Goal: Information Seeking & Learning: Learn about a topic

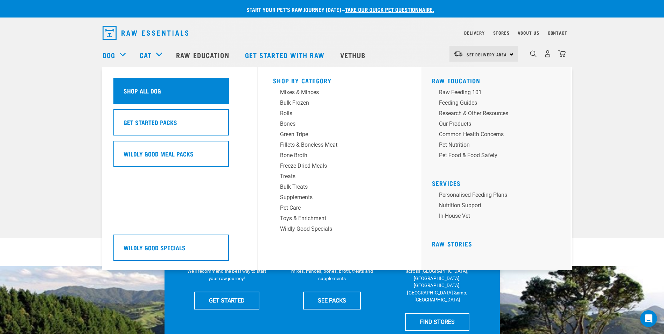
click at [141, 94] on h5 "Shop All Dog" at bounding box center [142, 90] width 37 height 9
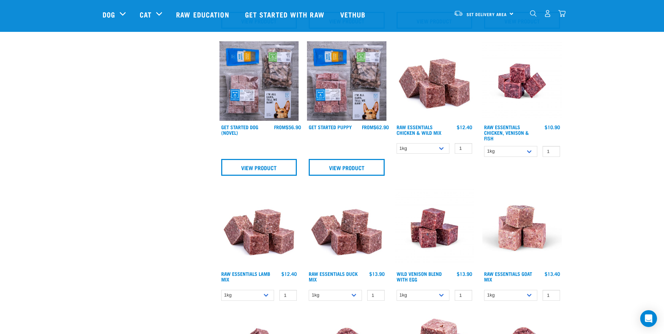
scroll to position [337, 0]
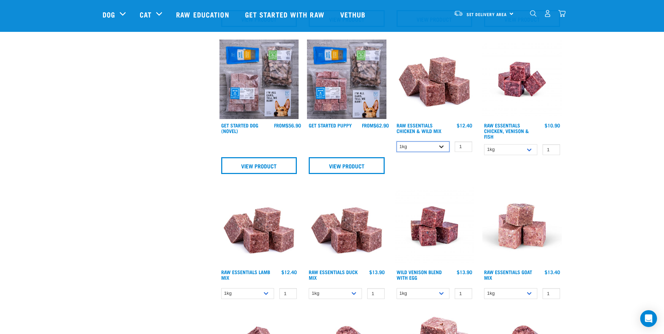
click at [440, 147] on select "1kg 3kg Bulk (10kg)" at bounding box center [423, 146] width 53 height 11
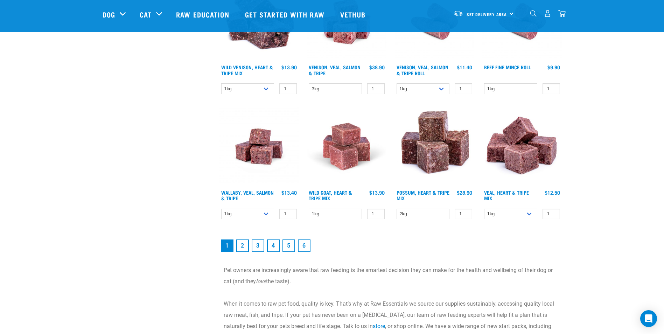
scroll to position [919, 0]
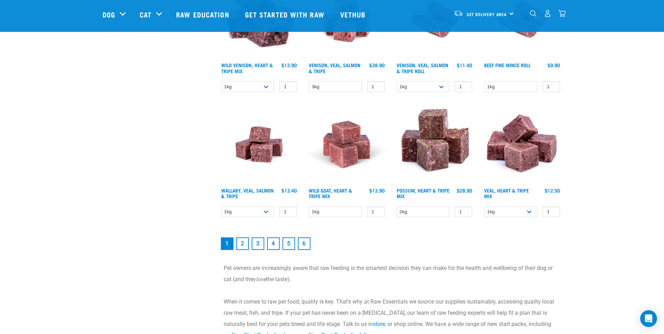
click at [241, 243] on link "2" at bounding box center [242, 243] width 13 height 13
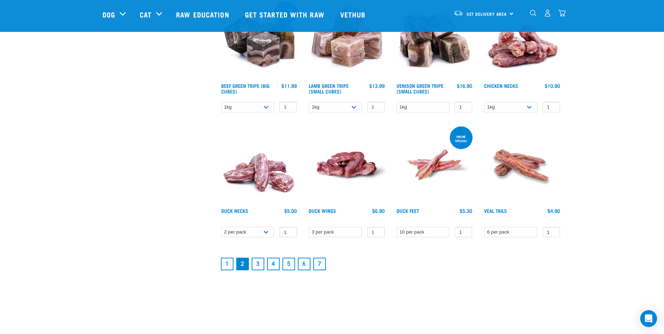
scroll to position [856, 0]
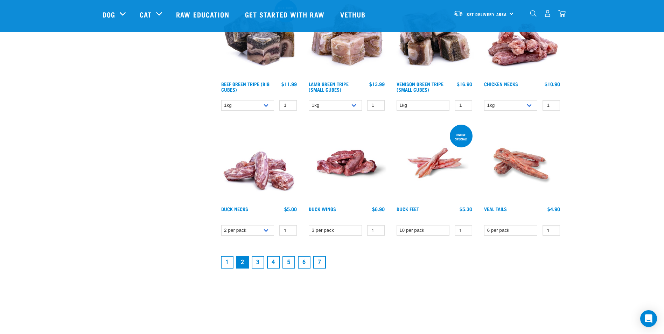
click at [256, 261] on link "3" at bounding box center [258, 262] width 13 height 13
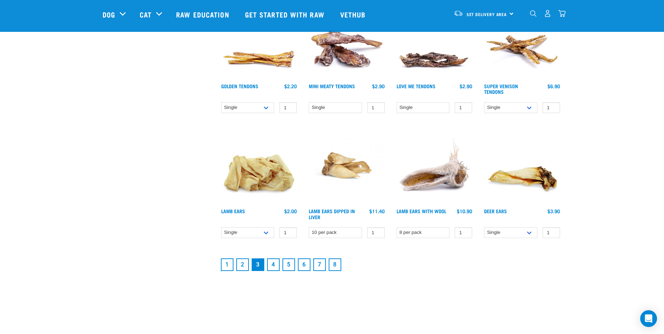
scroll to position [858, 0]
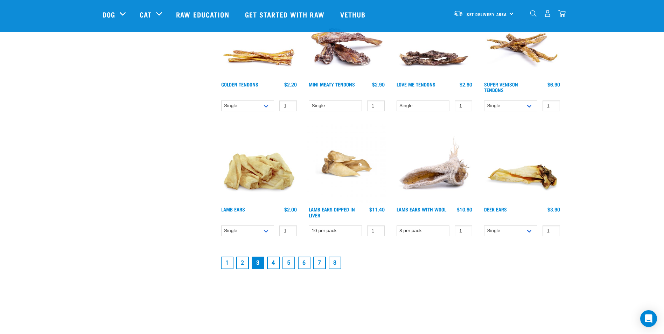
click at [273, 262] on link "4" at bounding box center [273, 263] width 13 height 13
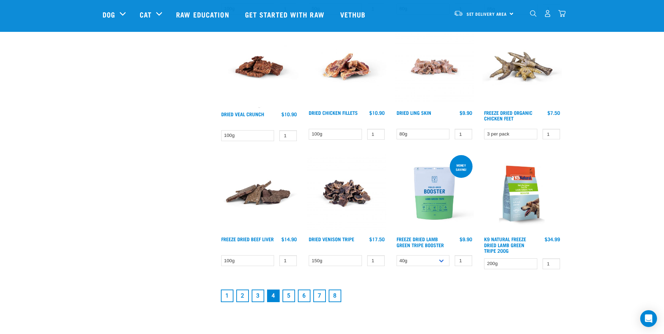
scroll to position [840, 0]
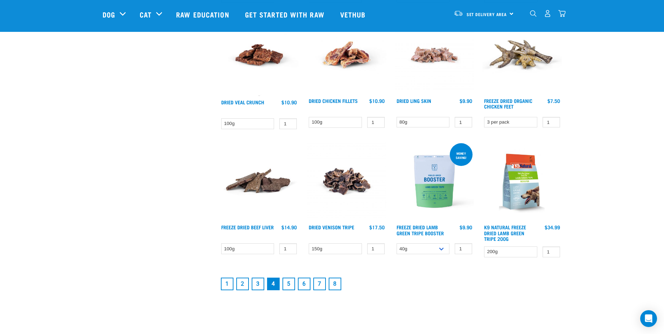
click at [287, 281] on link "5" at bounding box center [288, 284] width 13 height 13
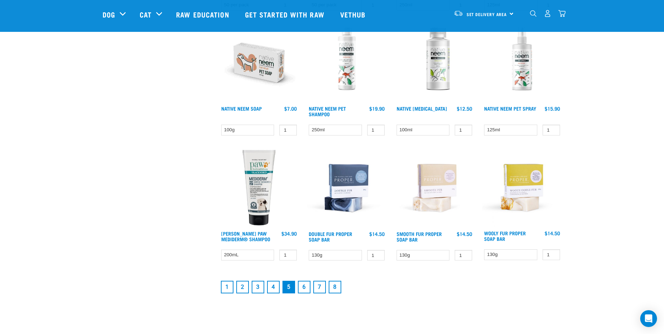
scroll to position [845, 0]
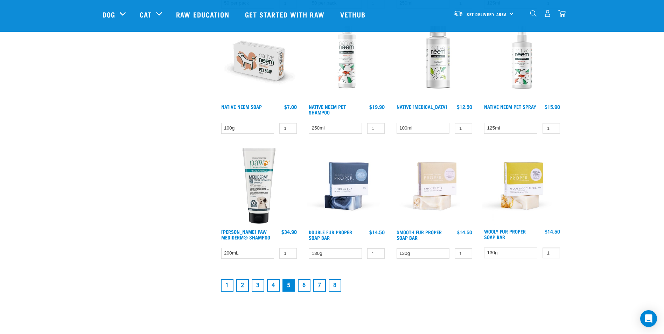
click at [243, 282] on link "2" at bounding box center [242, 285] width 13 height 13
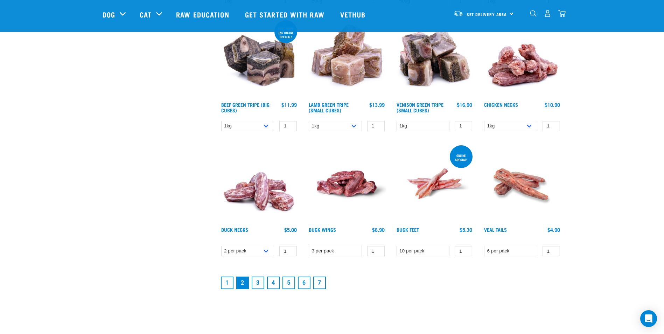
scroll to position [843, 0]
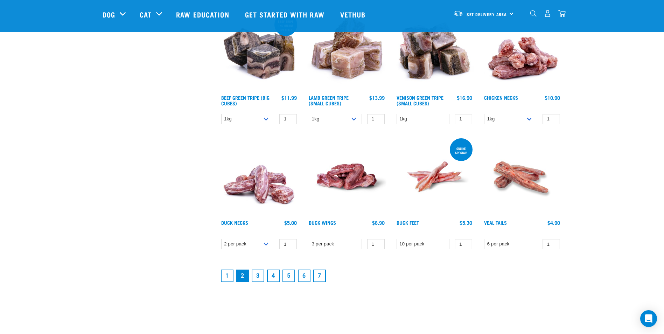
click at [226, 275] on link "1" at bounding box center [227, 276] width 13 height 13
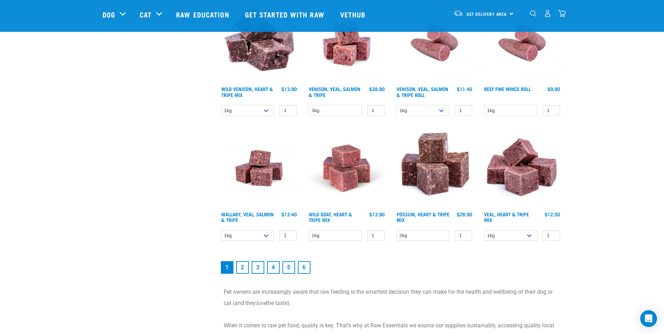
scroll to position [901, 0]
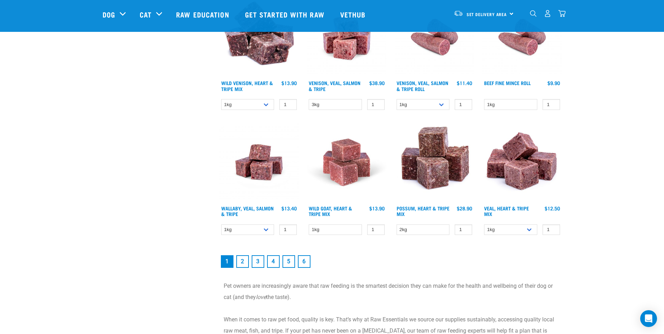
click at [256, 263] on link "3" at bounding box center [258, 261] width 13 height 13
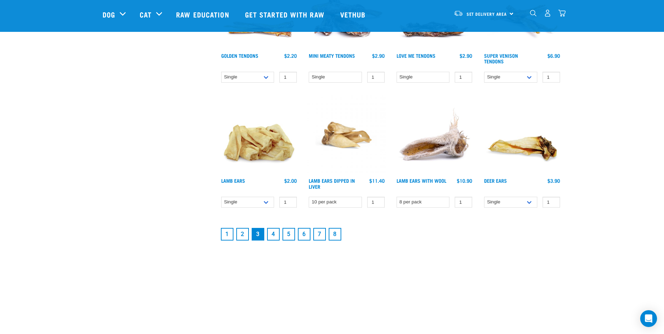
scroll to position [889, 0]
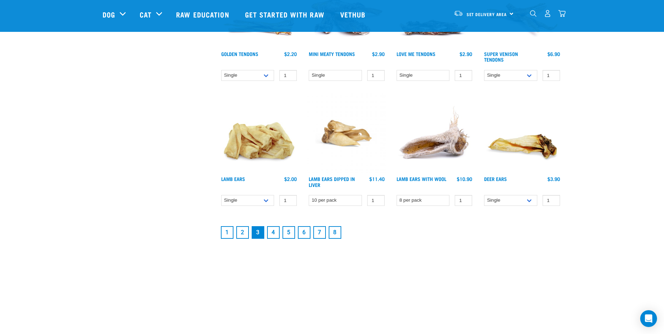
click at [242, 230] on link "2" at bounding box center [242, 232] width 13 height 13
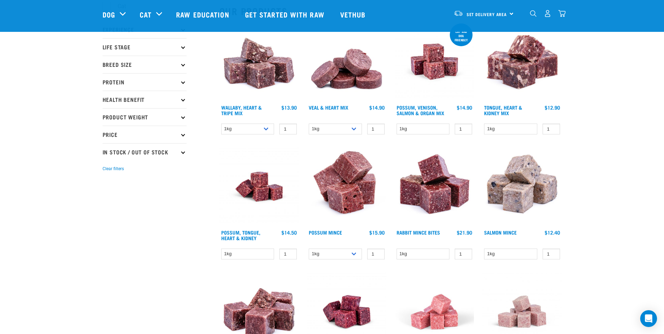
scroll to position [81, 0]
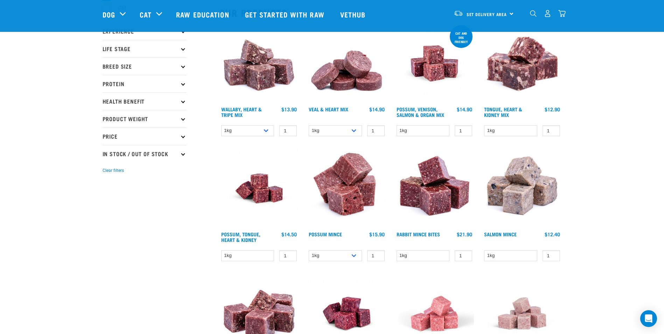
click at [183, 155] on icon at bounding box center [183, 154] width 4 height 4
click at [150, 185] on label "Out Of Stock" at bounding box center [129, 184] width 46 height 9
click at [107, 185] on input "Out Of Stock" at bounding box center [105, 183] width 5 height 5
checkbox input "true"
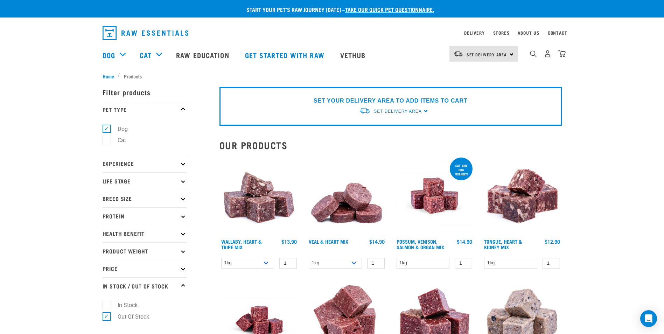
click at [107, 302] on label "In Stock" at bounding box center [123, 305] width 34 height 9
click at [107, 302] on input "In Stock" at bounding box center [105, 304] width 5 height 5
checkbox input "true"
click at [161, 315] on li "Out Of Stock" at bounding box center [145, 316] width 84 height 7
click at [125, 305] on label "In Stock" at bounding box center [123, 305] width 34 height 9
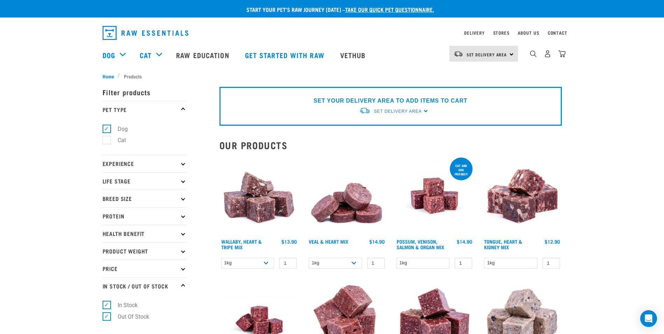
click at [107, 305] on input "In Stock" at bounding box center [105, 304] width 5 height 5
click at [125, 305] on label "In Stock" at bounding box center [123, 305] width 34 height 9
click at [107, 305] on input "In Stock" at bounding box center [105, 304] width 5 height 5
checkbox input "true"
click at [125, 316] on label "Out Of Stock" at bounding box center [129, 316] width 46 height 9
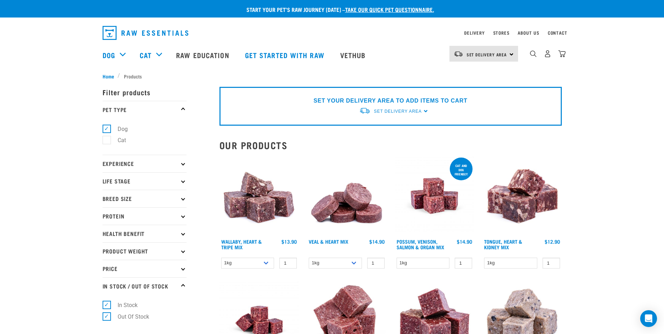
click at [107, 316] on input "Out Of Stock" at bounding box center [105, 315] width 5 height 5
checkbox input "false"
click at [531, 57] on img "dropdown navigation" at bounding box center [533, 53] width 7 height 7
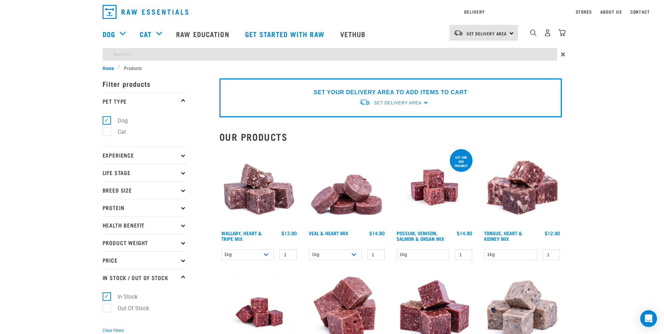
type input "Chicken Rabbit and heart mix"
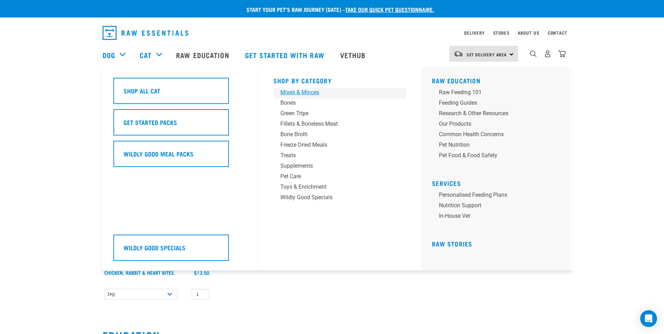
click at [296, 92] on div "Mixes & Minces" at bounding box center [334, 92] width 109 height 8
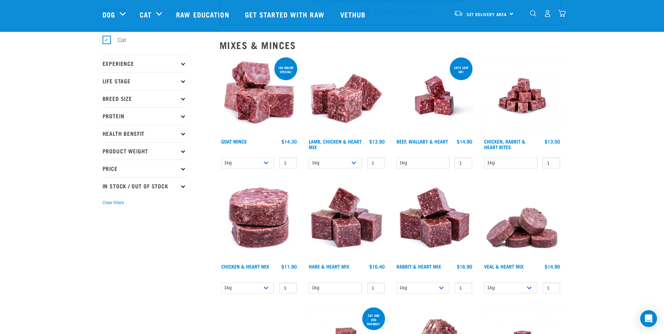
scroll to position [47, 0]
